Goal: Complete application form

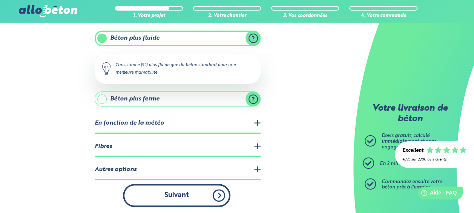
click at [177, 198] on button "Suivant" at bounding box center [176, 195] width 107 height 23
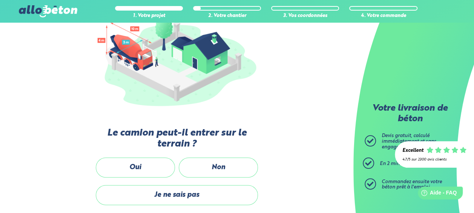
scroll to position [105, 0]
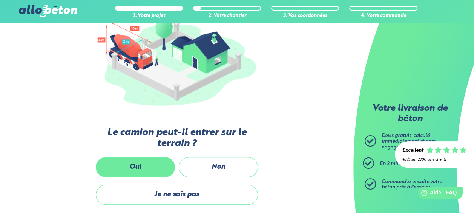
click at [124, 168] on label "Oui" at bounding box center [135, 167] width 79 height 20
click at [0, 0] on input "Oui" at bounding box center [0, 0] width 0 height 0
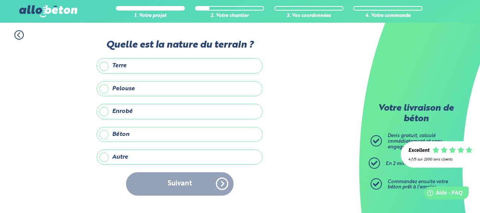
click at [105, 66] on label "Terre" at bounding box center [180, 65] width 166 height 15
click at [0, 0] on input "Terre" at bounding box center [0, 0] width 0 height 0
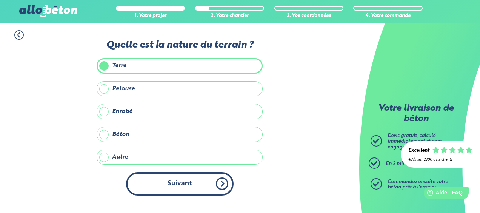
click at [195, 181] on button "Suivant" at bounding box center [179, 183] width 107 height 23
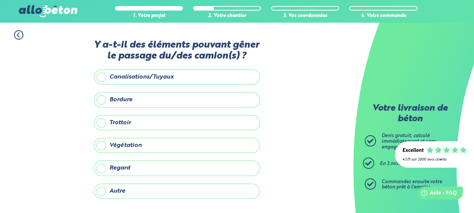
scroll to position [52, 0]
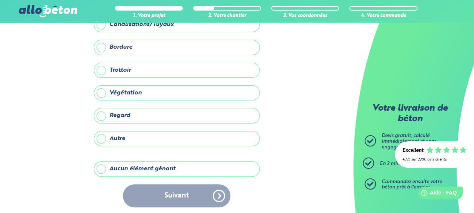
click at [104, 168] on label "Aucun élément gênant" at bounding box center [177, 168] width 166 height 15
click at [0, 0] on input "Aucun élément gênant" at bounding box center [0, 0] width 0 height 0
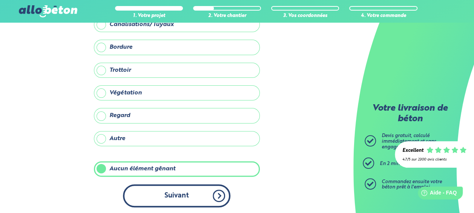
click at [189, 192] on button "Suivant" at bounding box center [176, 195] width 107 height 23
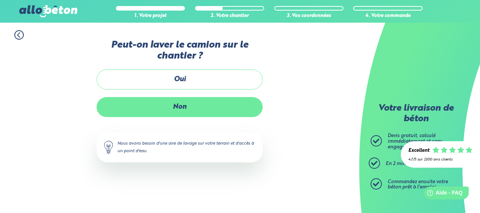
click at [202, 100] on label "Non" at bounding box center [180, 107] width 166 height 20
click at [0, 0] on input "Non" at bounding box center [0, 0] width 0 height 0
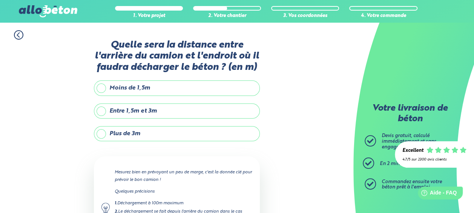
click at [108, 130] on label "Plus de 3m" at bounding box center [177, 133] width 166 height 15
click at [0, 0] on input "Plus de 3m" at bounding box center [0, 0] width 0 height 0
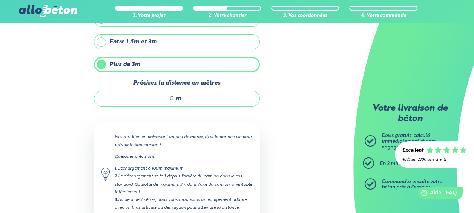
scroll to position [69, 0]
click at [170, 98] on input "Précisez la distance en mètres" at bounding box center [138, 99] width 72 height 8
type input "2"
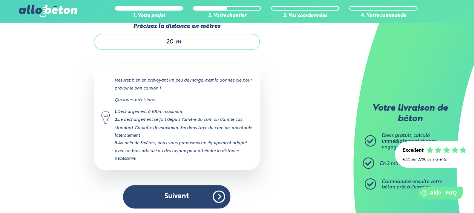
scroll to position [126, 0]
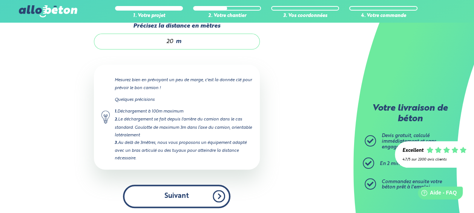
type input "20"
click at [188, 193] on button "Suivant" at bounding box center [176, 195] width 107 height 23
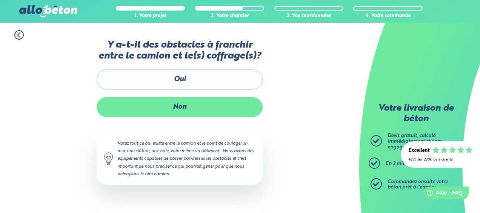
click at [197, 105] on label "Non" at bounding box center [180, 107] width 166 height 20
click at [0, 0] on input "Non" at bounding box center [0, 0] width 0 height 0
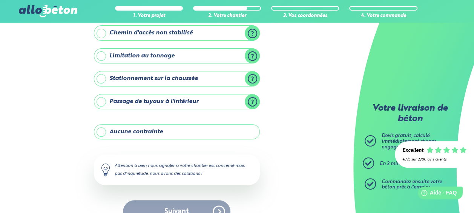
scroll to position [120, 0]
click at [253, 96] on label "Passage de tuyaux à l'intérieur" at bounding box center [177, 100] width 166 height 15
click at [0, 0] on input "Passage de tuyaux à l'intérieur" at bounding box center [0, 0] width 0 height 0
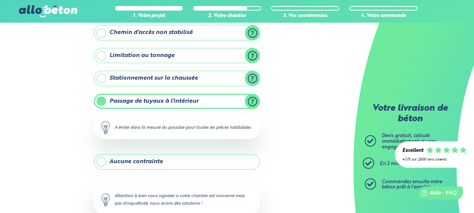
click at [253, 96] on label "Passage de tuyaux à l'intérieur" at bounding box center [177, 100] width 166 height 15
click at [0, 0] on input "Passage de tuyaux à l'intérieur" at bounding box center [0, 0] width 0 height 0
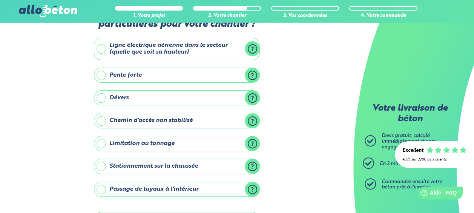
scroll to position [32, 0]
click at [254, 93] on label "Dévers" at bounding box center [177, 97] width 166 height 15
click at [0, 0] on input "Dévers" at bounding box center [0, 0] width 0 height 0
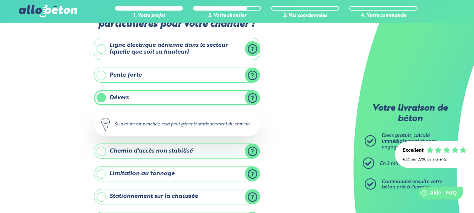
click at [254, 93] on label "Dévers" at bounding box center [177, 97] width 166 height 15
click at [0, 0] on input "Dévers" at bounding box center [0, 0] width 0 height 0
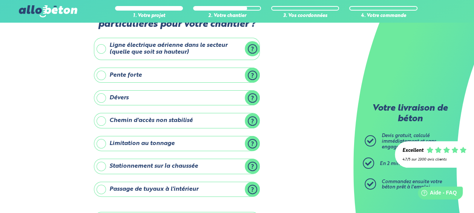
click at [256, 120] on label "Chemin d'accès non stabilisé" at bounding box center [177, 120] width 166 height 15
click at [0, 0] on input "Chemin d'accès non stabilisé" at bounding box center [0, 0] width 0 height 0
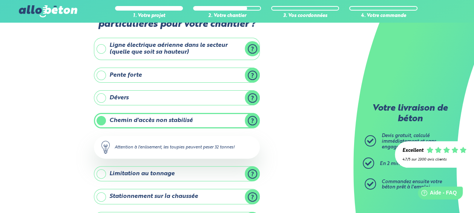
click at [282, 118] on div "1. Votre projet 2. Votre chantier 3. Vos coordonnées 4. Votre commande Y-a t-il…" at bounding box center [176, 169] width 353 height 357
click at [44, 130] on div "1. Votre projet 2. Votre chantier 3. Vos coordonnées 4. Votre commande Y-a t-il…" at bounding box center [176, 169] width 353 height 357
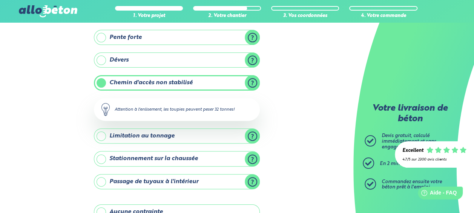
scroll to position [70, 0]
click at [112, 83] on label "Chemin d'accès non stabilisé" at bounding box center [177, 81] width 166 height 15
click at [0, 0] on input "Chemin d'accès non stabilisé" at bounding box center [0, 0] width 0 height 0
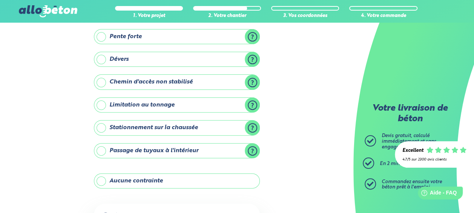
click at [103, 80] on label "Chemin d'accès non stabilisé" at bounding box center [177, 81] width 166 height 15
click at [0, 0] on input "Chemin d'accès non stabilisé" at bounding box center [0, 0] width 0 height 0
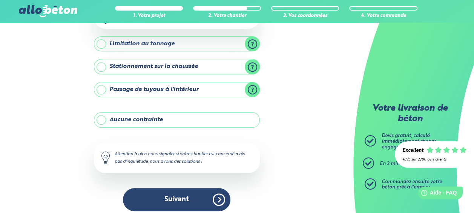
scroll to position [165, 0]
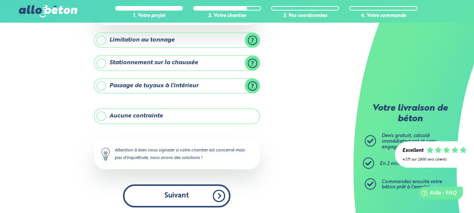
click at [160, 195] on button "Suivant" at bounding box center [176, 195] width 107 height 23
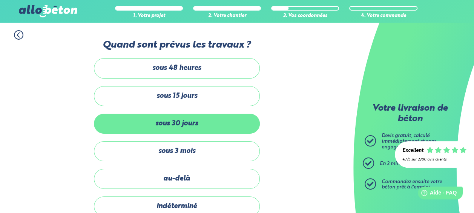
click at [195, 124] on label "sous 30 jours" at bounding box center [177, 123] width 166 height 20
click at [0, 0] on input "sous 30 jours" at bounding box center [0, 0] width 0 height 0
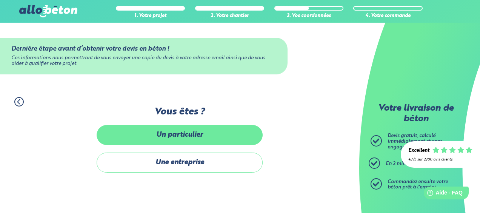
click at [205, 132] on label "Un particulier" at bounding box center [180, 135] width 166 height 20
click at [0, 0] on input "Un particulier" at bounding box center [0, 0] width 0 height 0
